Goal: Task Accomplishment & Management: Complete application form

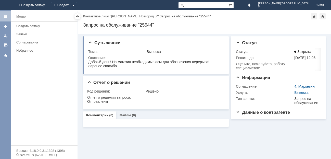
click at [6, 5] on img at bounding box center [6, 5] width 0 height 0
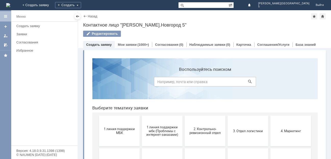
click at [201, 131] on span "2. Контрольно-ревизионный отдел" at bounding box center [205, 131] width 38 height 8
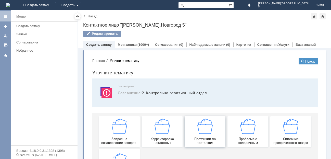
click at [204, 129] on img at bounding box center [205, 125] width 15 height 15
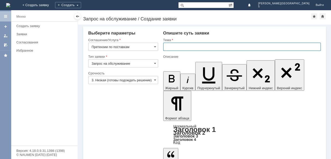
click at [172, 46] on input "text" at bounding box center [242, 47] width 158 height 8
type input "акт расх 02.09.25"
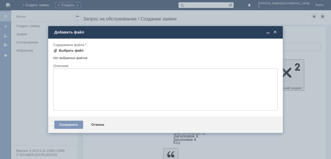
click at [62, 49] on div "Выбрать файл" at bounding box center [71, 50] width 25 height 4
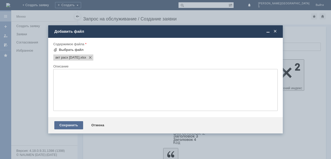
click at [67, 124] on div "Сохранить" at bounding box center [68, 125] width 29 height 8
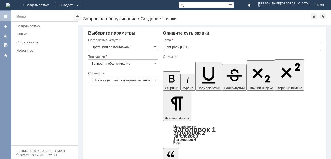
drag, startPoint x: 229, startPoint y: 1208, endPoint x: 168, endPoint y: 1210, distance: 61.0
